Goal: Task Accomplishment & Management: Use online tool/utility

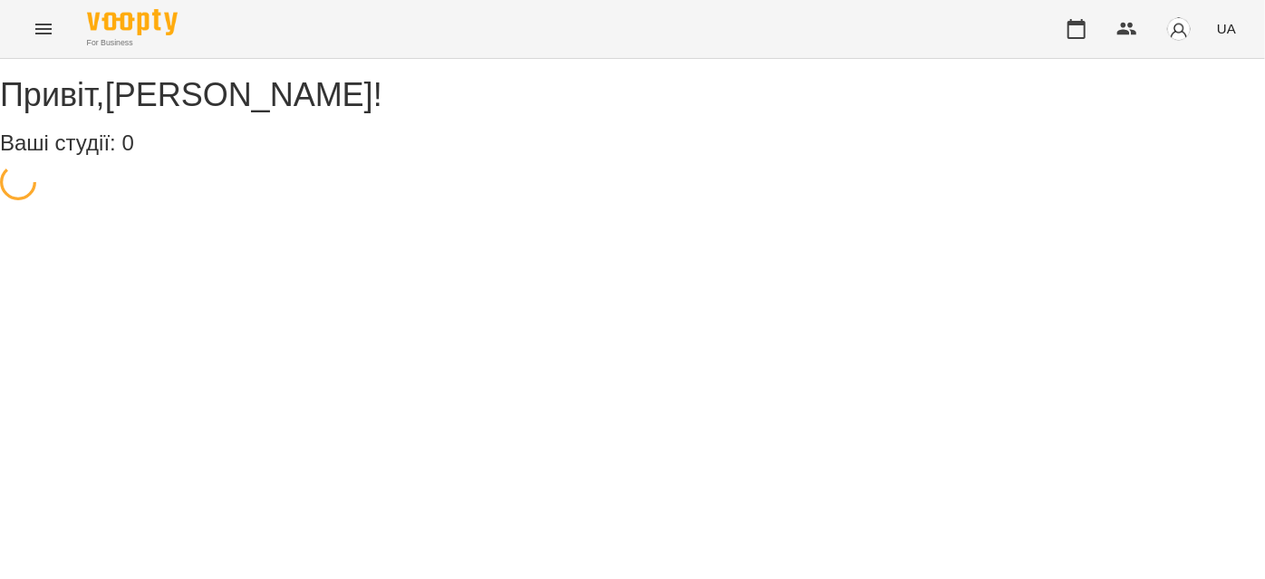
click at [44, 38] on icon "Menu" at bounding box center [44, 29] width 22 height 22
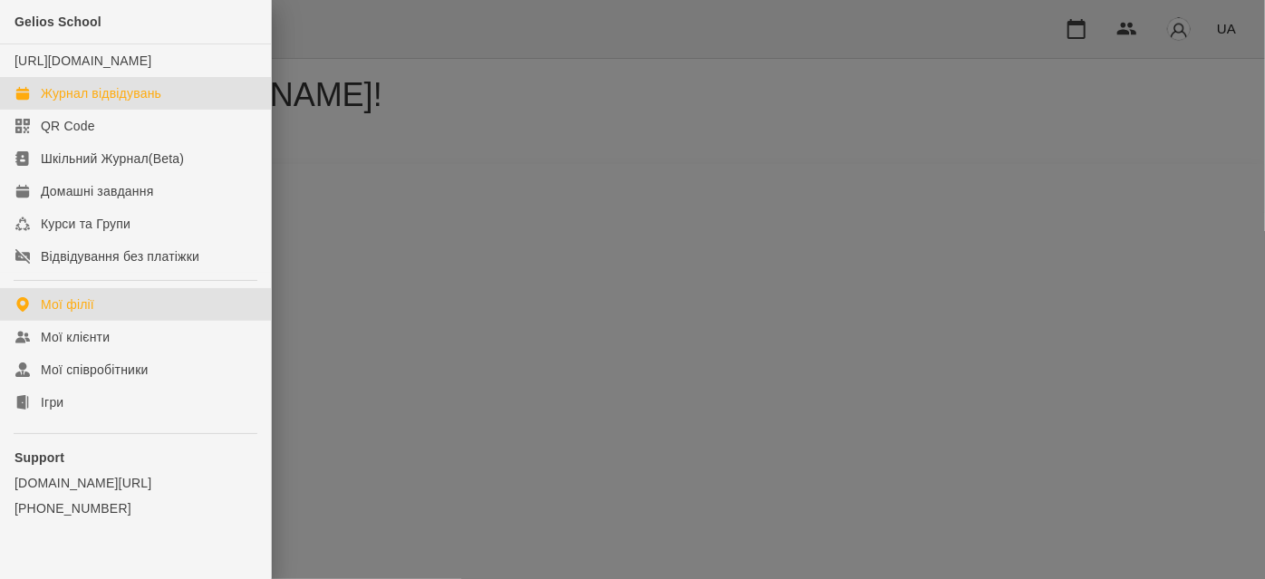
click at [72, 110] on link "Журнал відвідувань" at bounding box center [135, 93] width 271 height 33
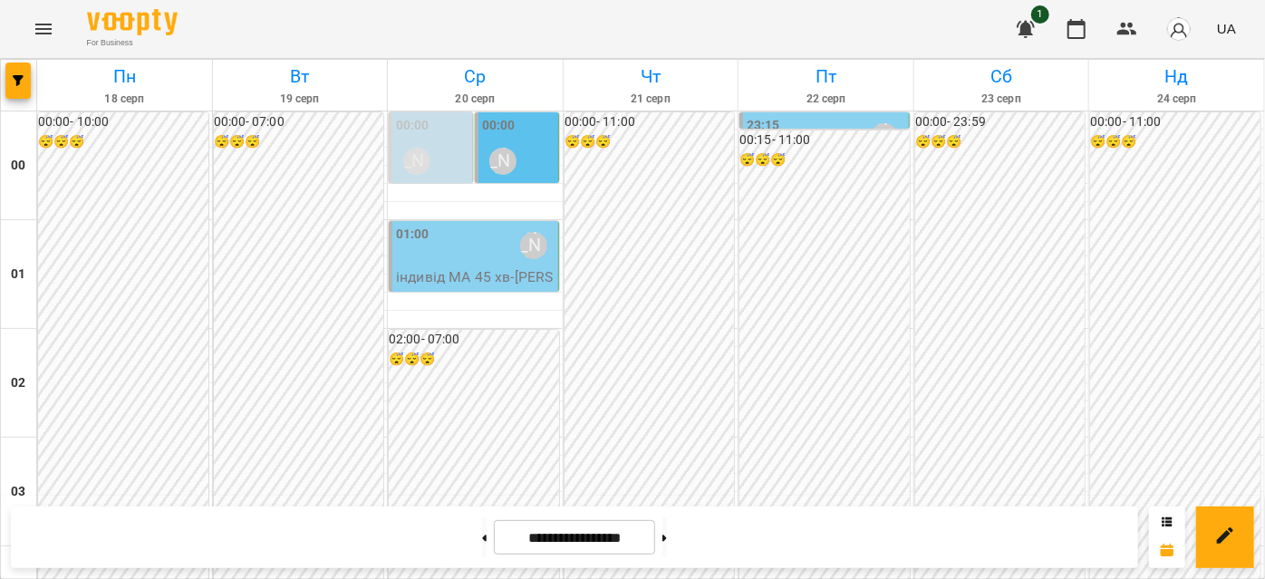
scroll to position [1235, 0]
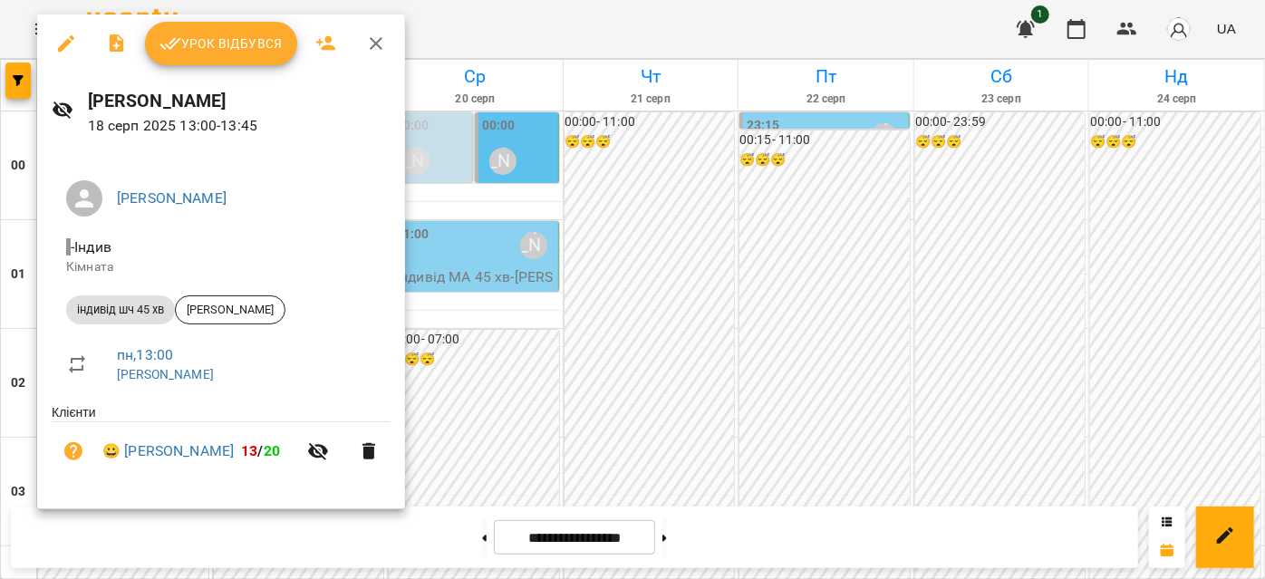
click at [235, 44] on span "Урок відбувся" at bounding box center [220, 44] width 123 height 22
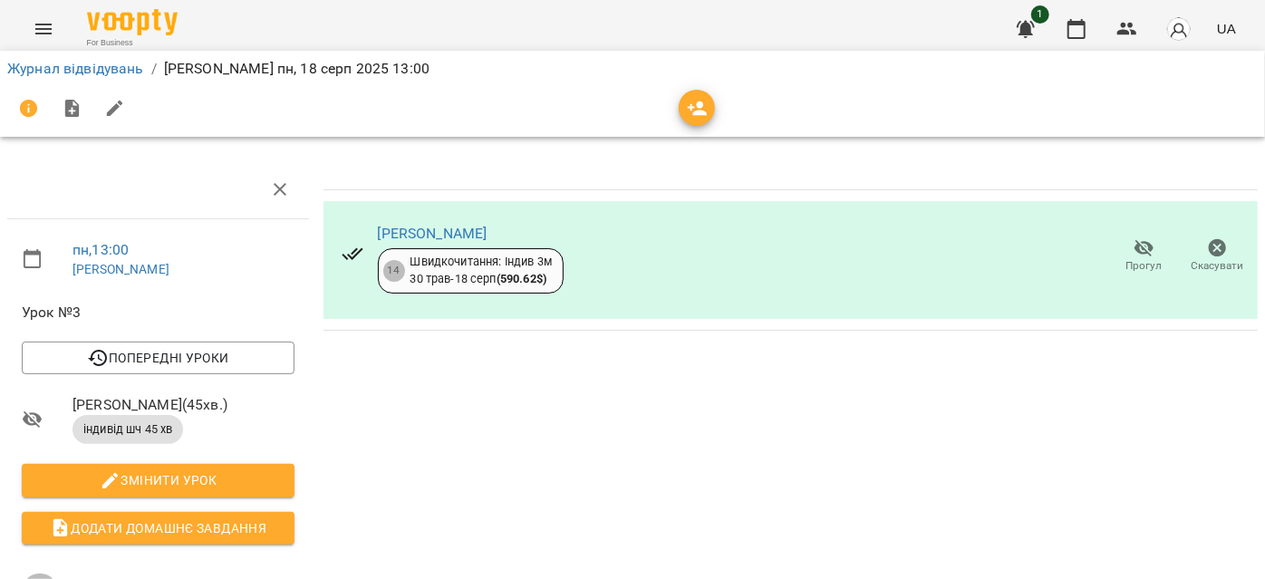
click at [39, 31] on icon "Menu" at bounding box center [44, 29] width 22 height 22
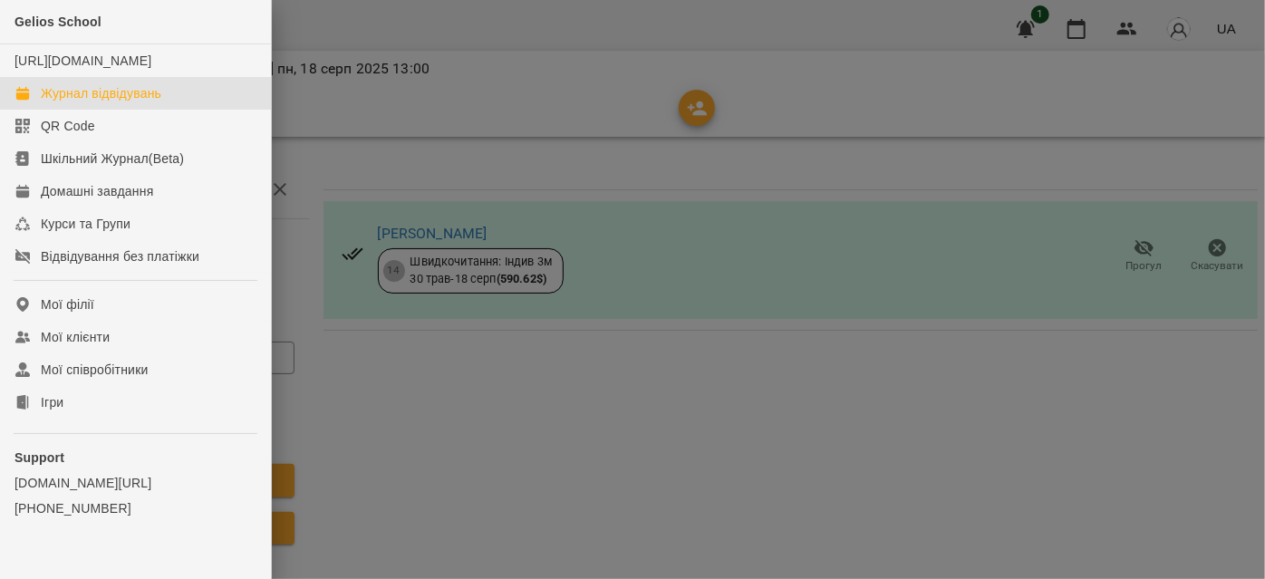
click at [63, 102] on div "Журнал відвідувань" at bounding box center [101, 93] width 121 height 18
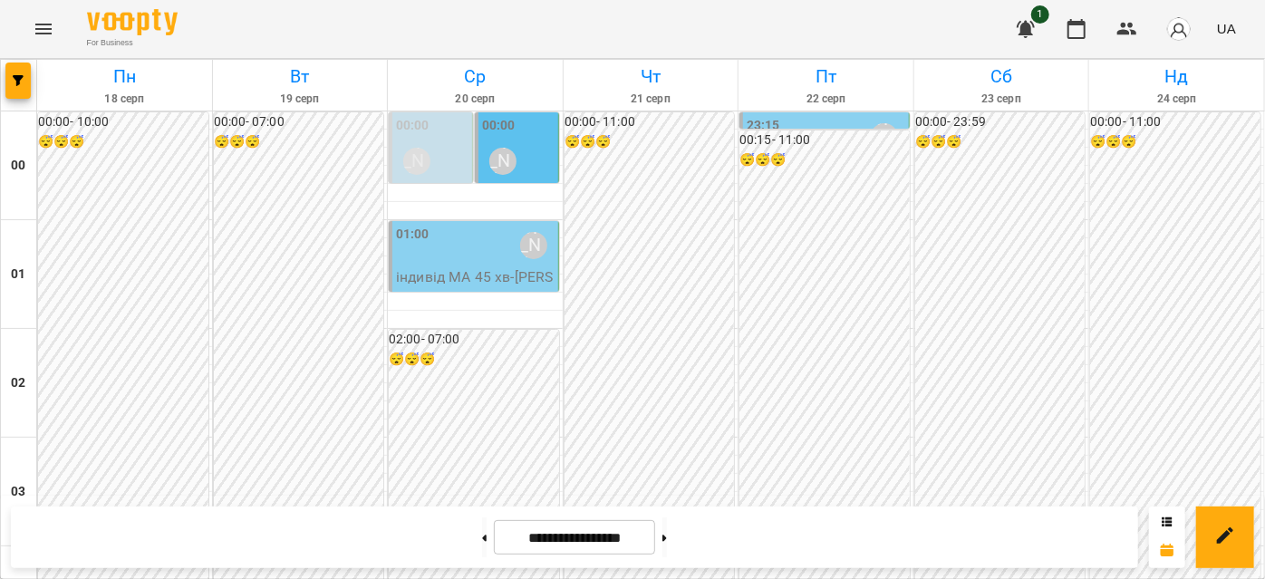
scroll to position [1317, 0]
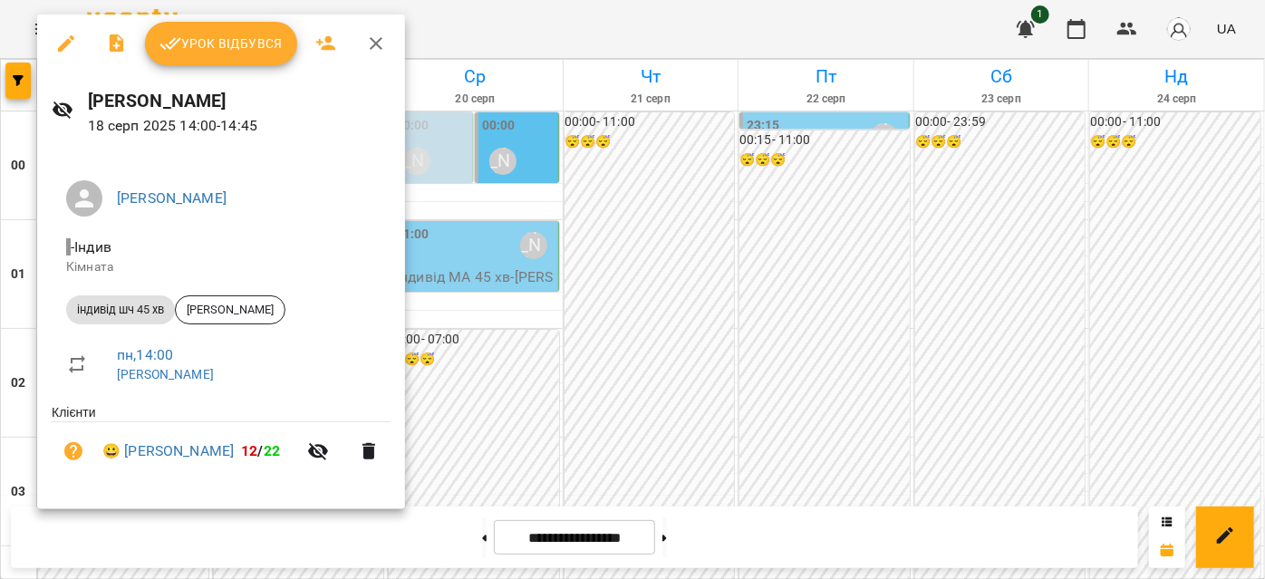
click at [219, 40] on span "Урок відбувся" at bounding box center [220, 44] width 123 height 22
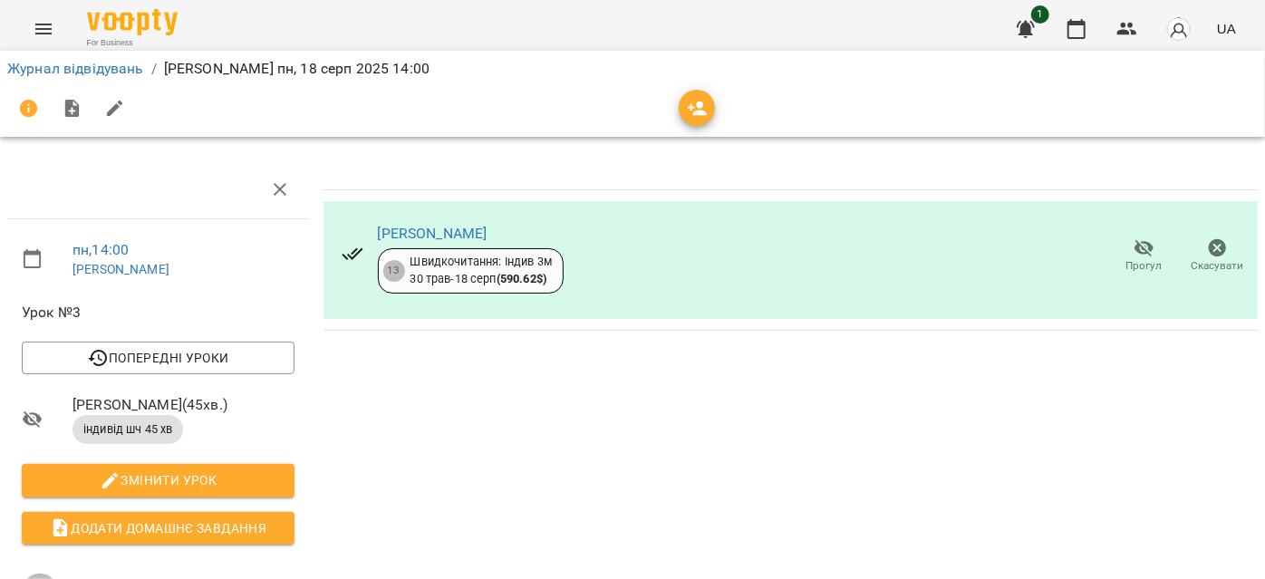
click at [33, 29] on icon "Menu" at bounding box center [44, 29] width 22 height 22
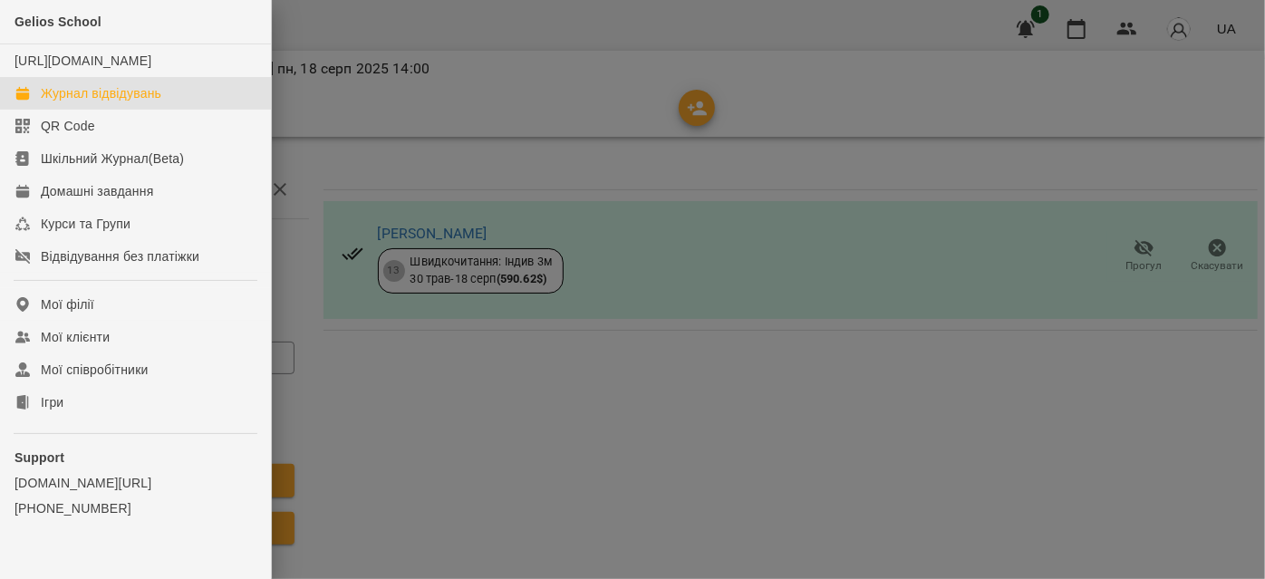
click at [109, 102] on div "Журнал відвідувань" at bounding box center [101, 93] width 121 height 18
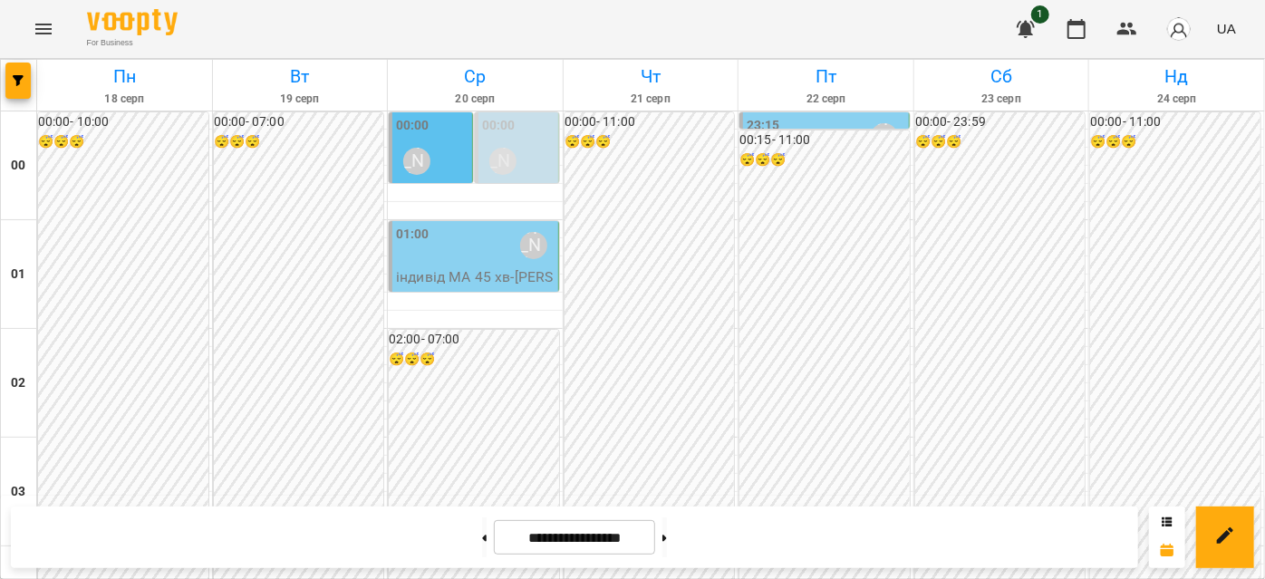
scroll to position [1565, 0]
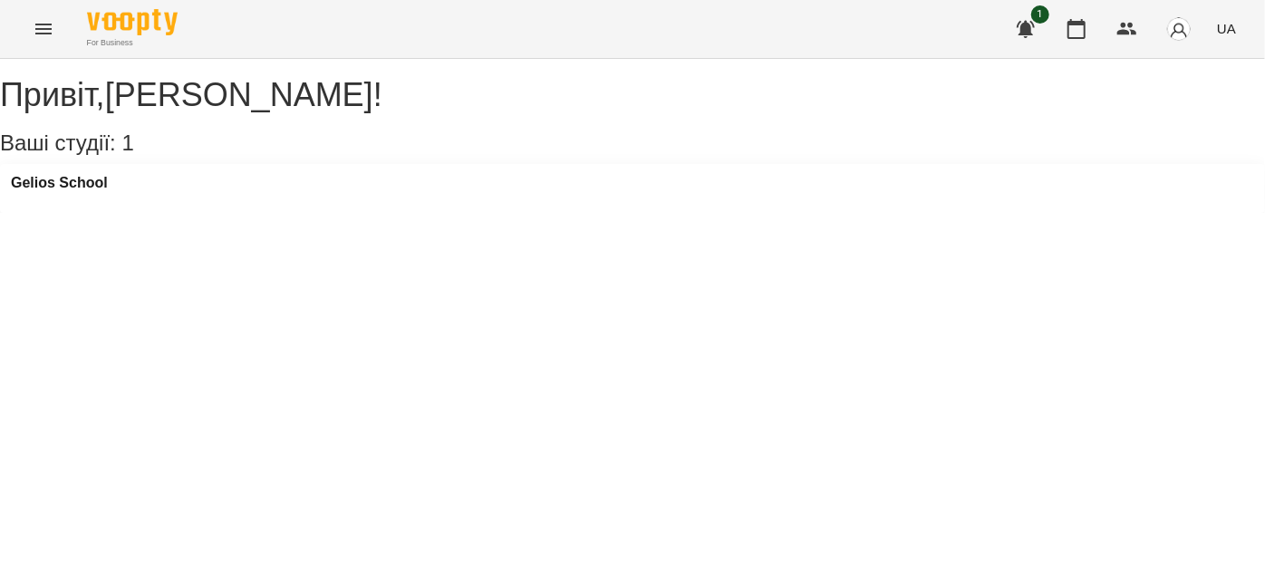
click at [50, 28] on icon "Menu" at bounding box center [43, 29] width 16 height 11
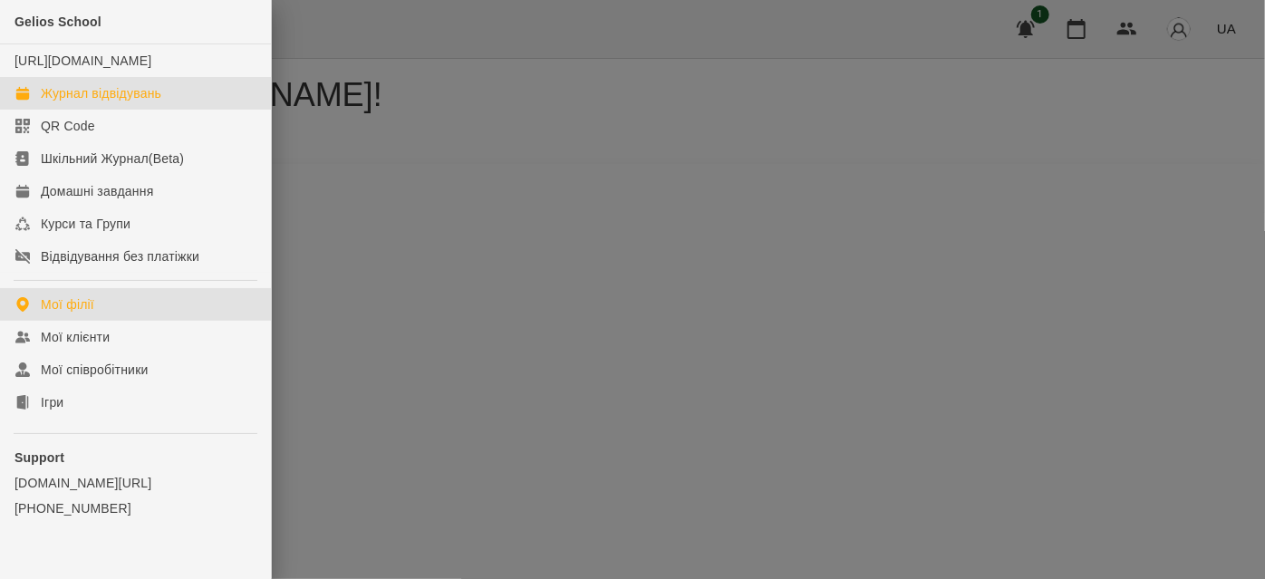
click at [68, 102] on div "Журнал відвідувань" at bounding box center [101, 93] width 121 height 18
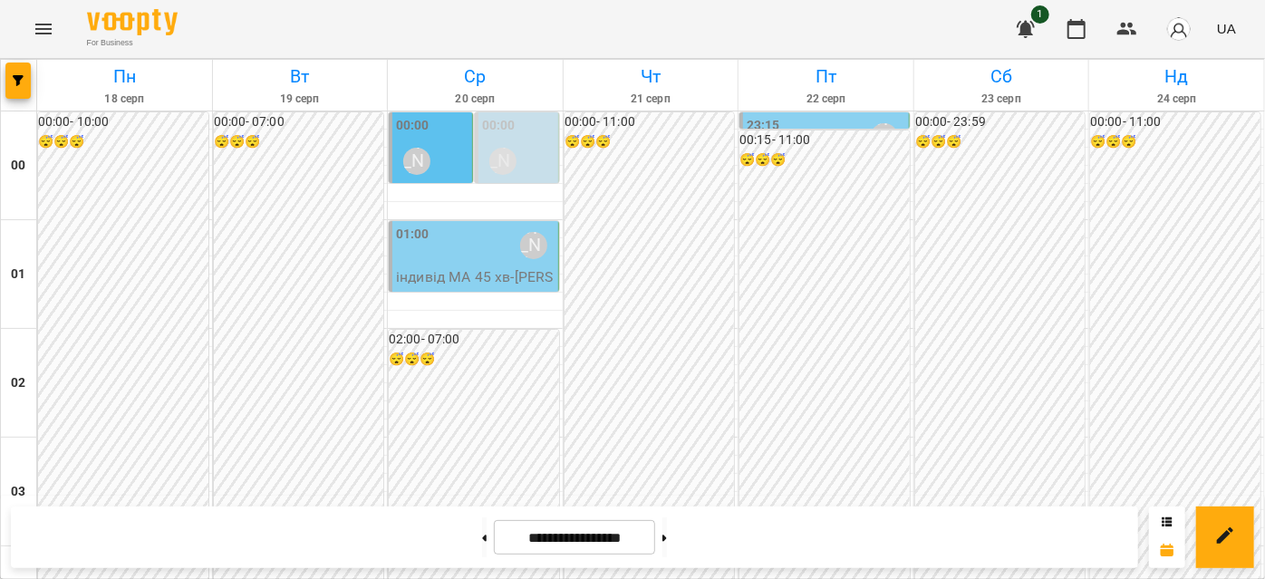
scroll to position [1730, 0]
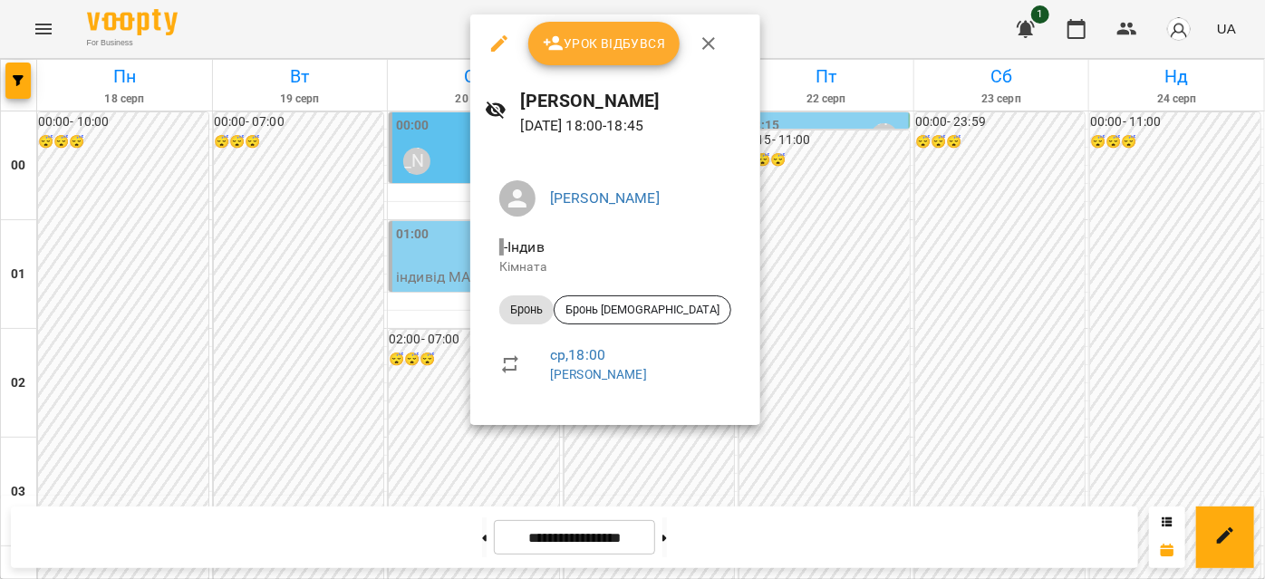
click at [699, 44] on icon "button" at bounding box center [709, 44] width 22 height 22
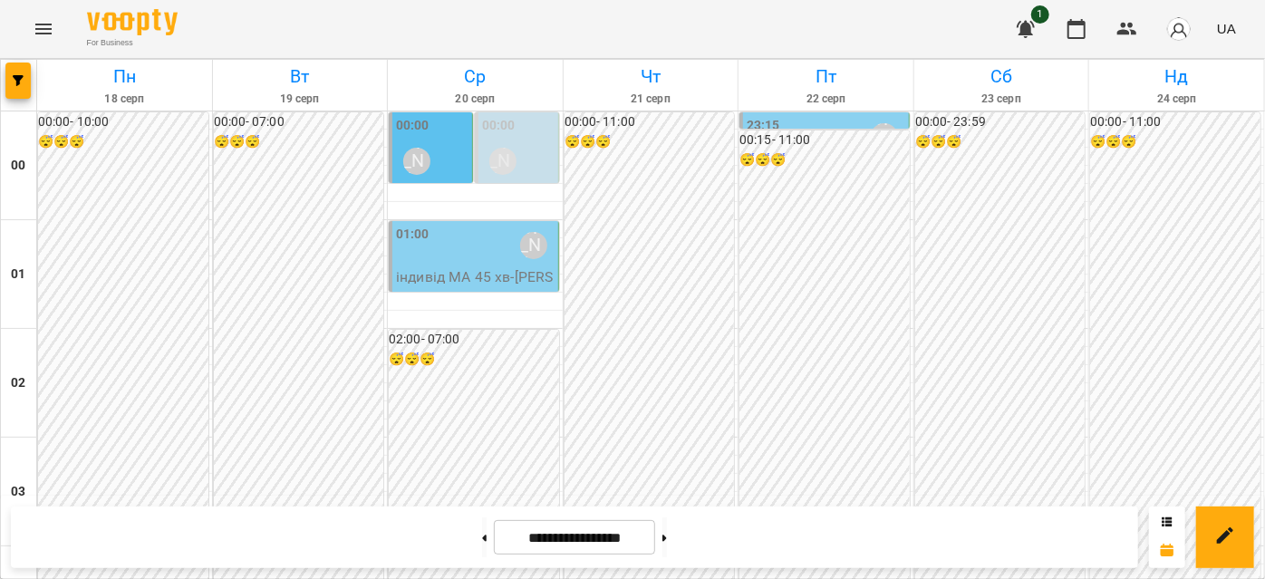
scroll to position [2059, 0]
